Goal: Find contact information: Find contact information

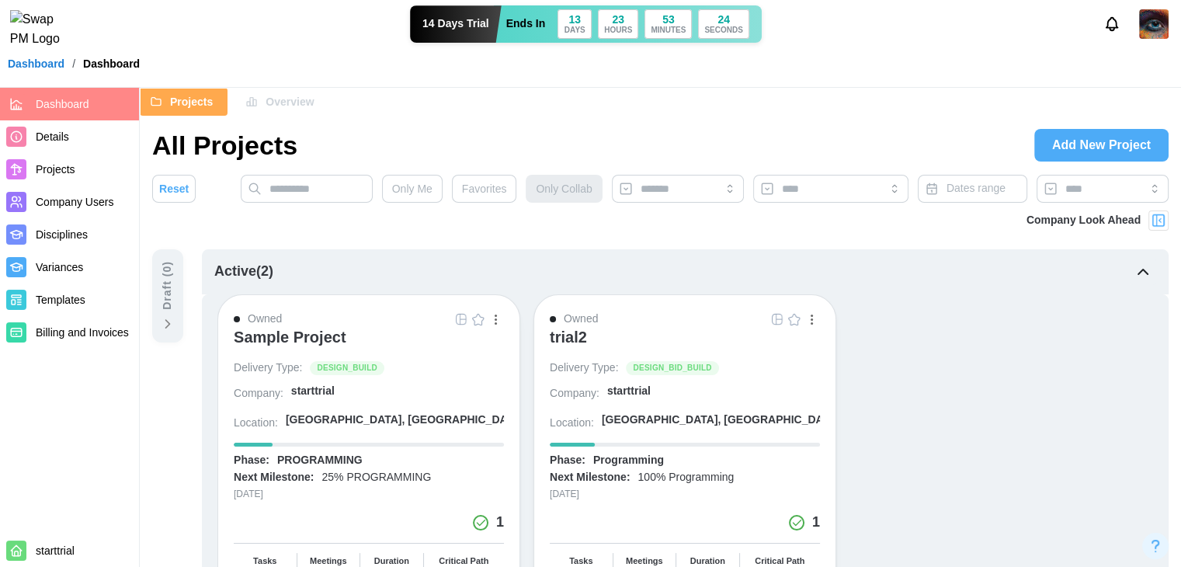
click at [40, 69] on link "Dashboard" at bounding box center [36, 63] width 57 height 11
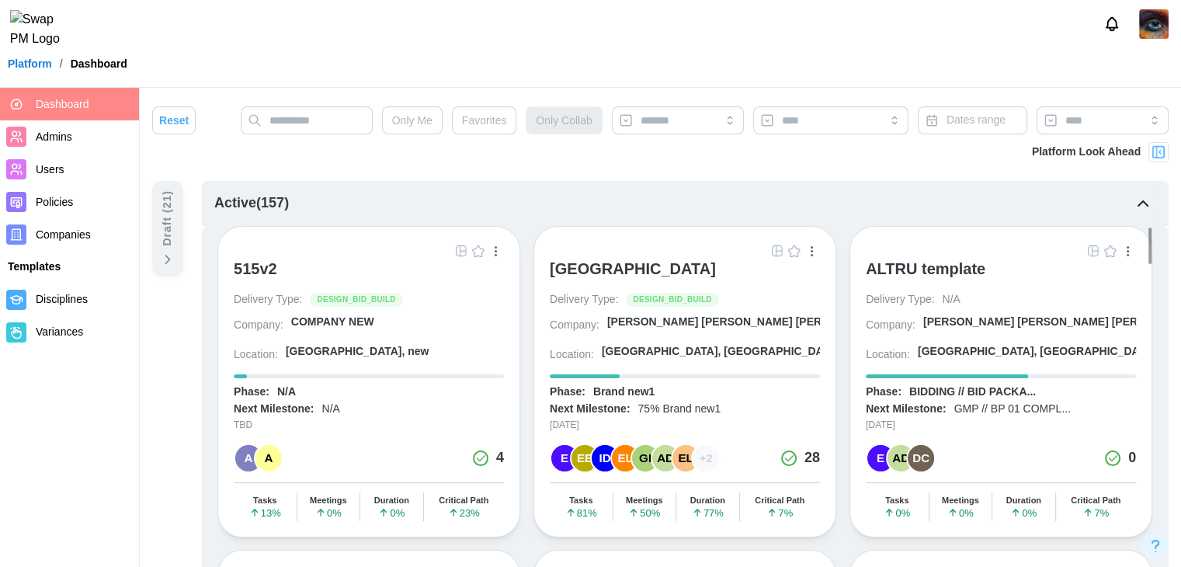
click at [102, 237] on span "Companies" at bounding box center [84, 234] width 97 height 19
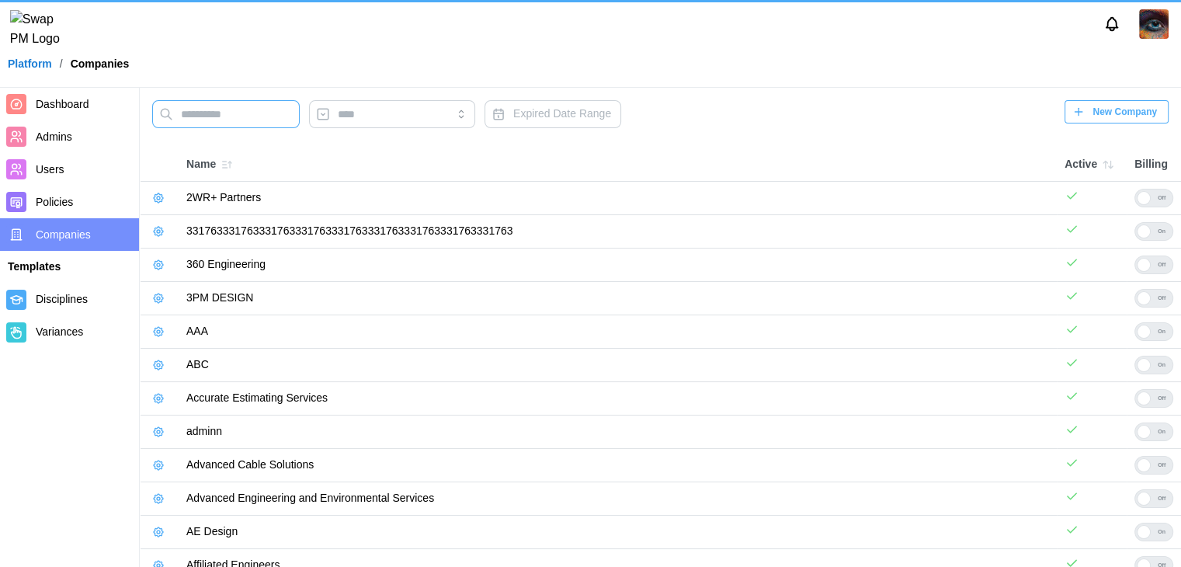
click at [286, 127] on input "text" at bounding box center [226, 114] width 148 height 28
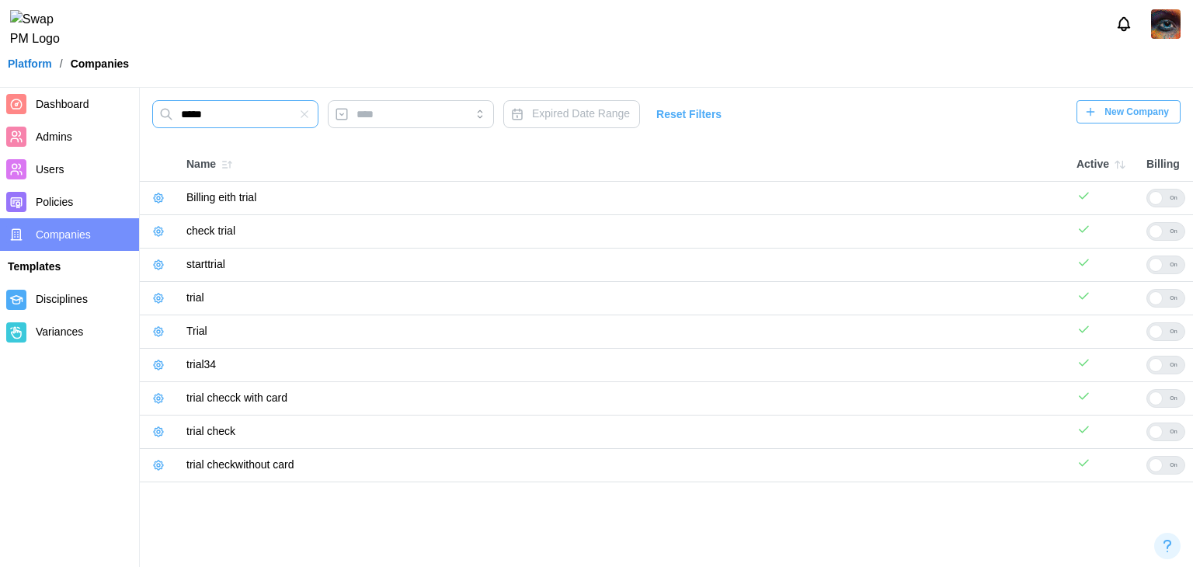
type input "*****"
click at [158, 293] on icon "button" at bounding box center [158, 297] width 9 height 9
click at [158, 300] on icon "button" at bounding box center [158, 298] width 12 height 12
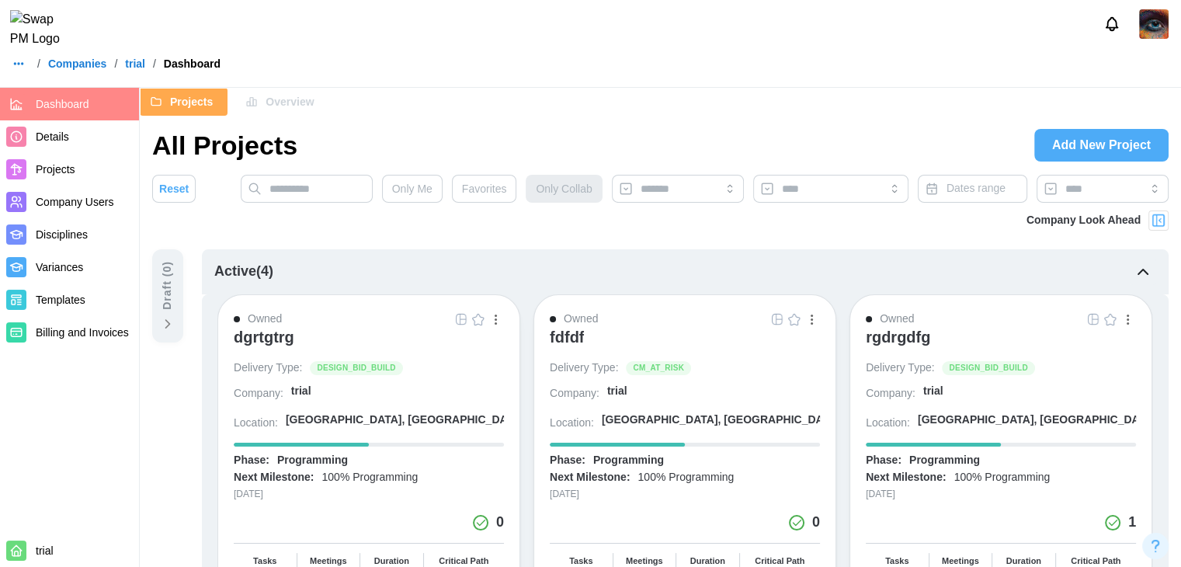
click at [109, 194] on span "Company Users" at bounding box center [84, 202] width 97 height 19
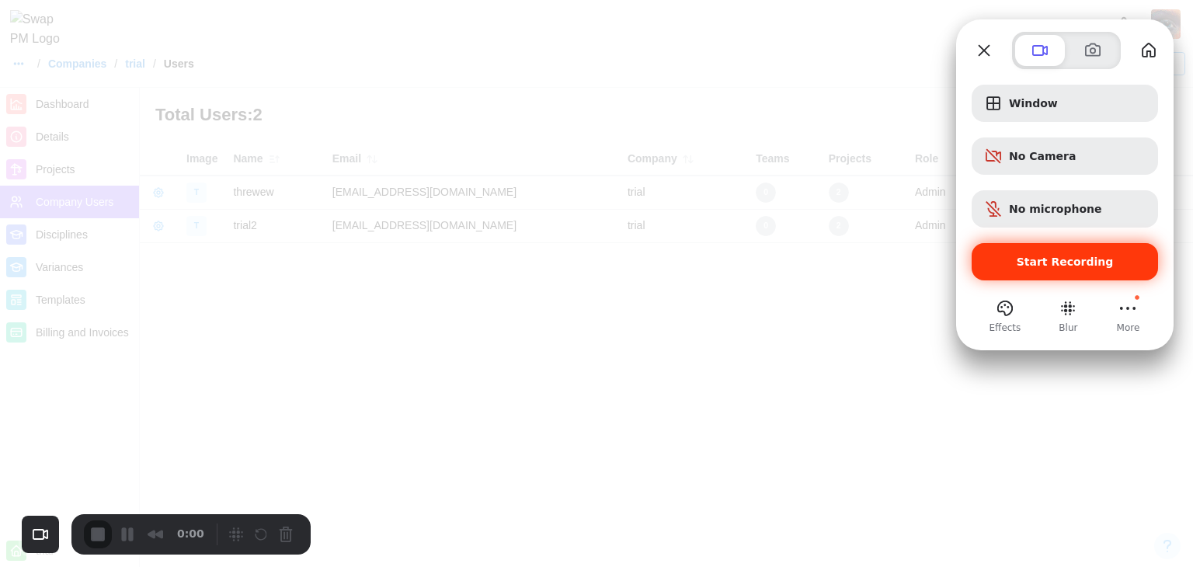
click at [1013, 263] on span "Start Recording" at bounding box center [1064, 261] width 161 height 12
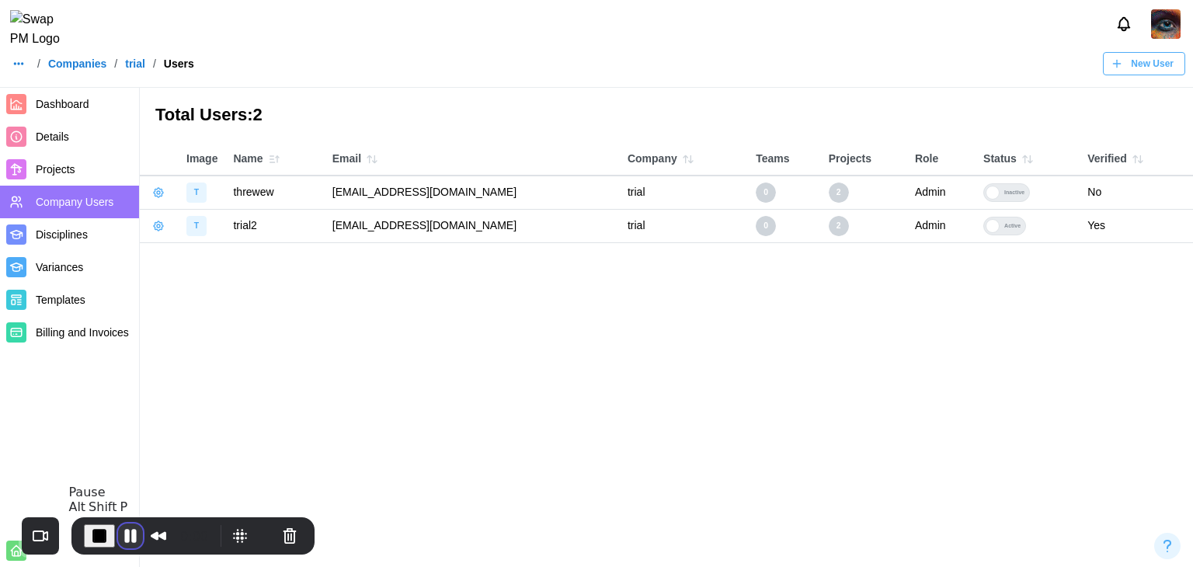
click at [127, 535] on button "Pause Recording" at bounding box center [130, 535] width 25 height 25
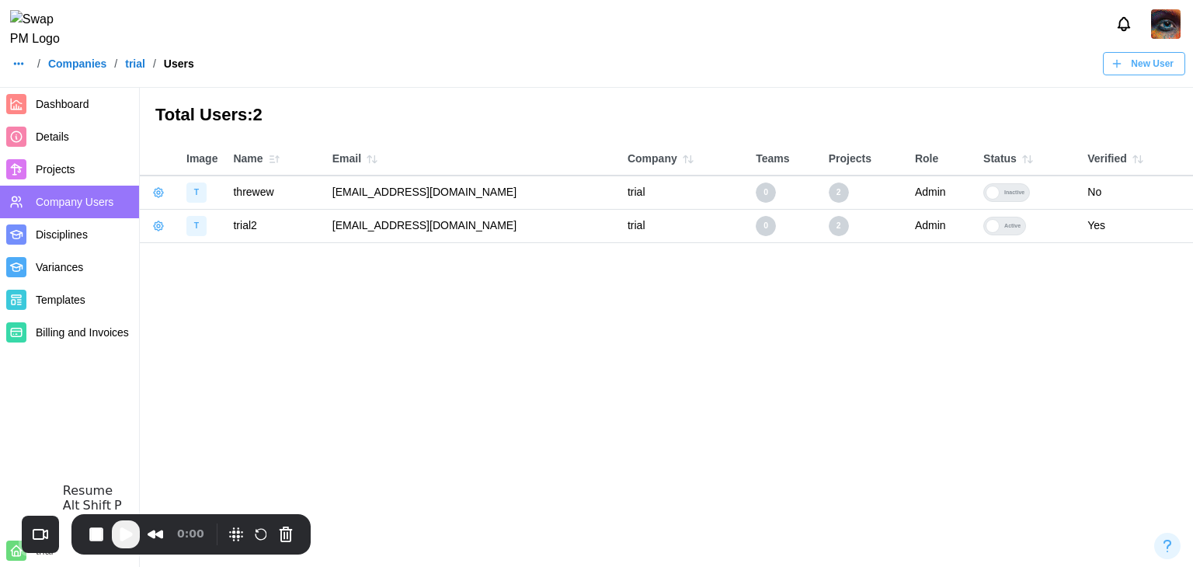
click at [123, 529] on span "Play Recording" at bounding box center [125, 534] width 19 height 19
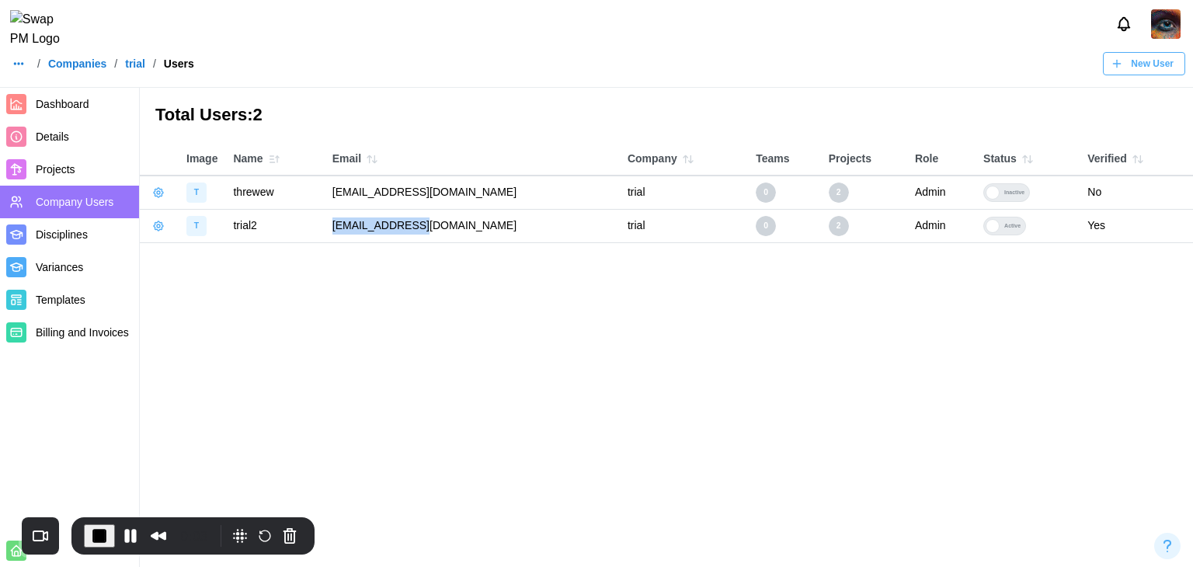
drag, startPoint x: 457, startPoint y: 231, endPoint x: 350, endPoint y: 223, distance: 106.7
click at [350, 223] on td "nine@vomoto.com" at bounding box center [472, 225] width 295 height 33
copy td "nine@vomoto.com"
